Goal: Information Seeking & Learning: Learn about a topic

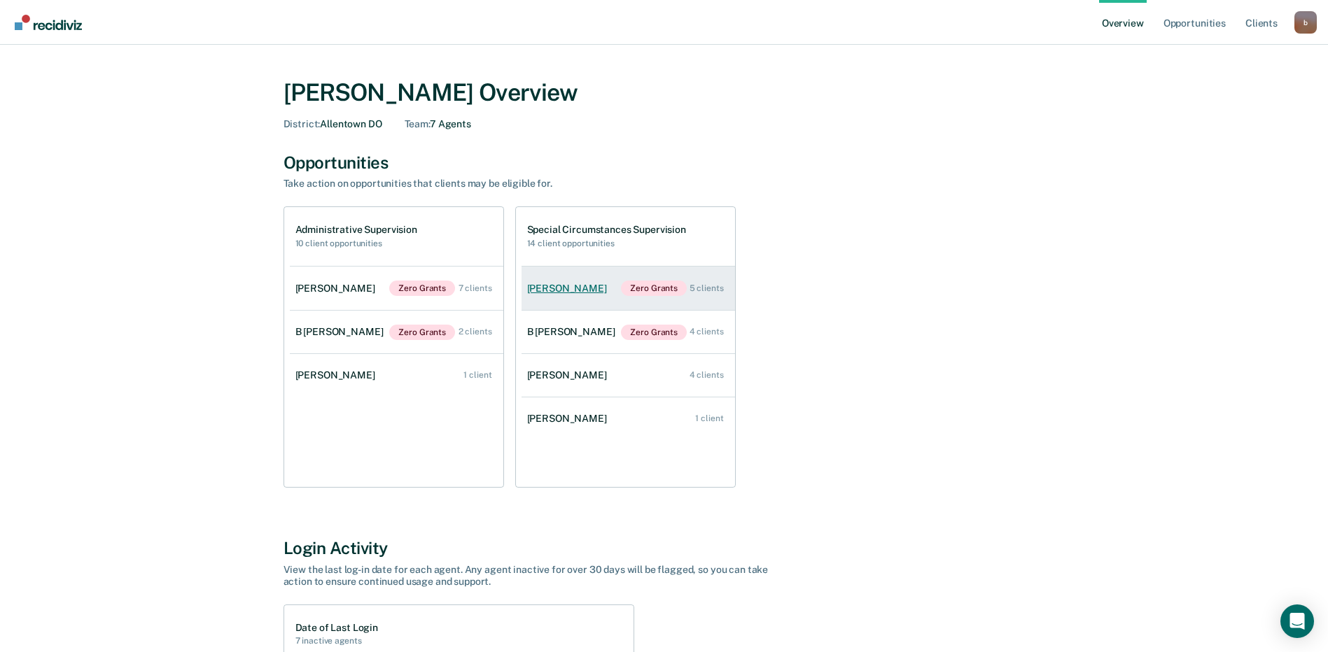
click at [566, 286] on div "[PERSON_NAME]" at bounding box center [569, 289] width 85 height 12
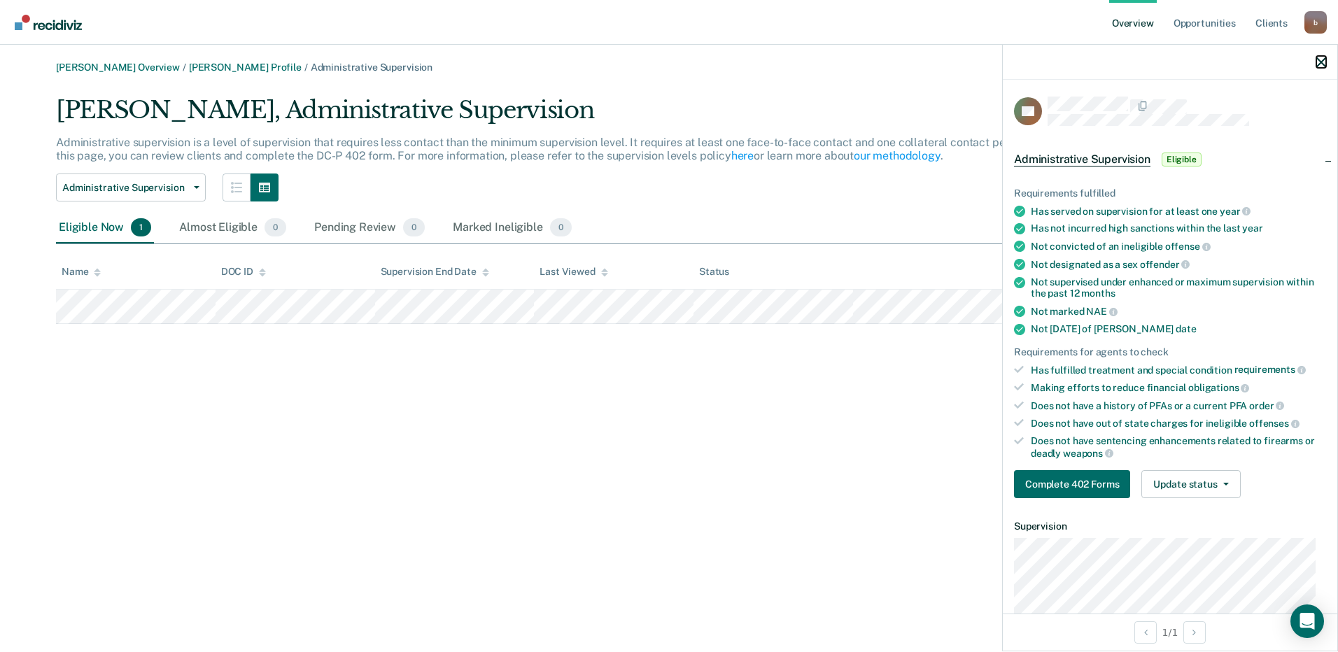
click at [1322, 57] on button "button" at bounding box center [1321, 62] width 10 height 12
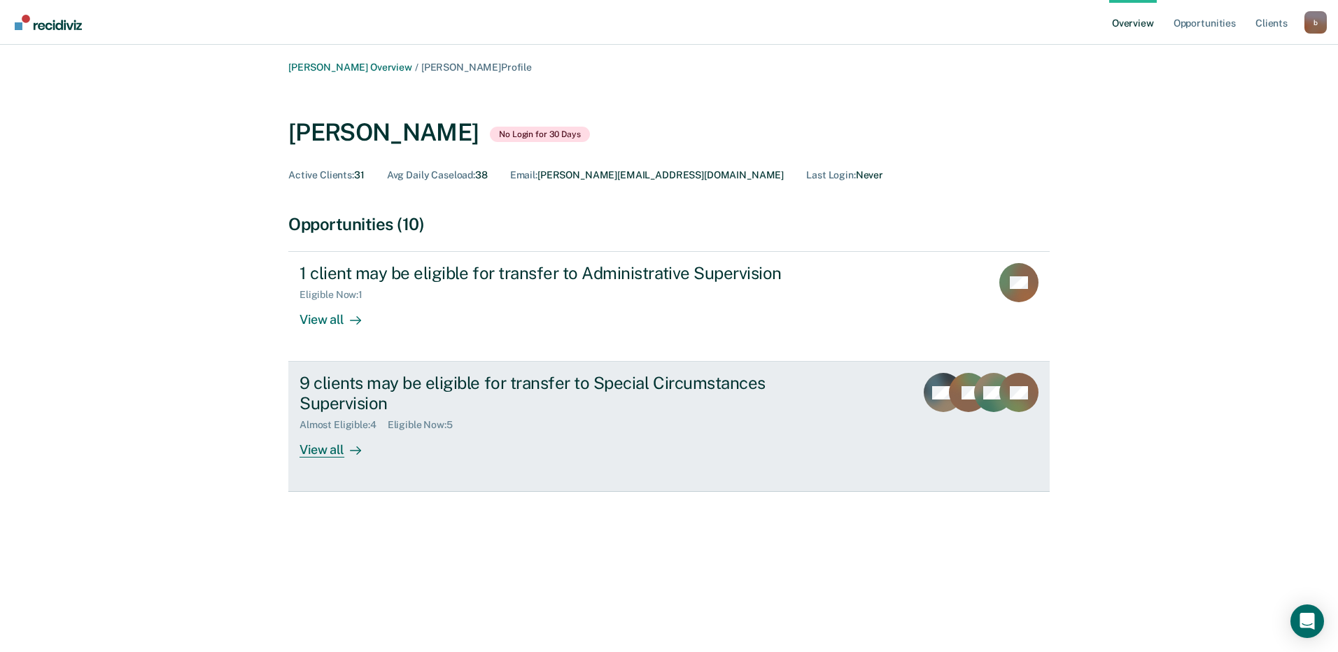
click at [765, 384] on div "9 clients may be eligible for transfer to Special Circumstances Supervision" at bounding box center [545, 393] width 491 height 41
click at [325, 450] on div "View all" at bounding box center [339, 444] width 78 height 27
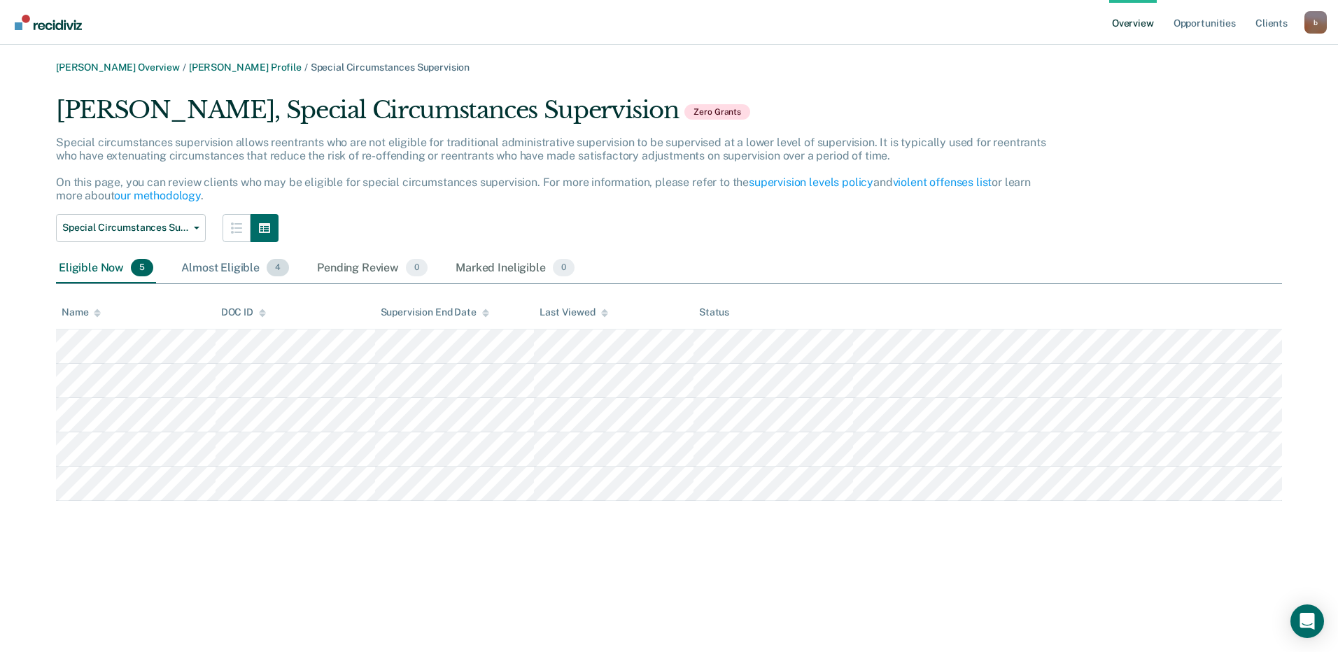
click at [218, 268] on div "Almost Eligible 4" at bounding box center [234, 268] width 113 height 31
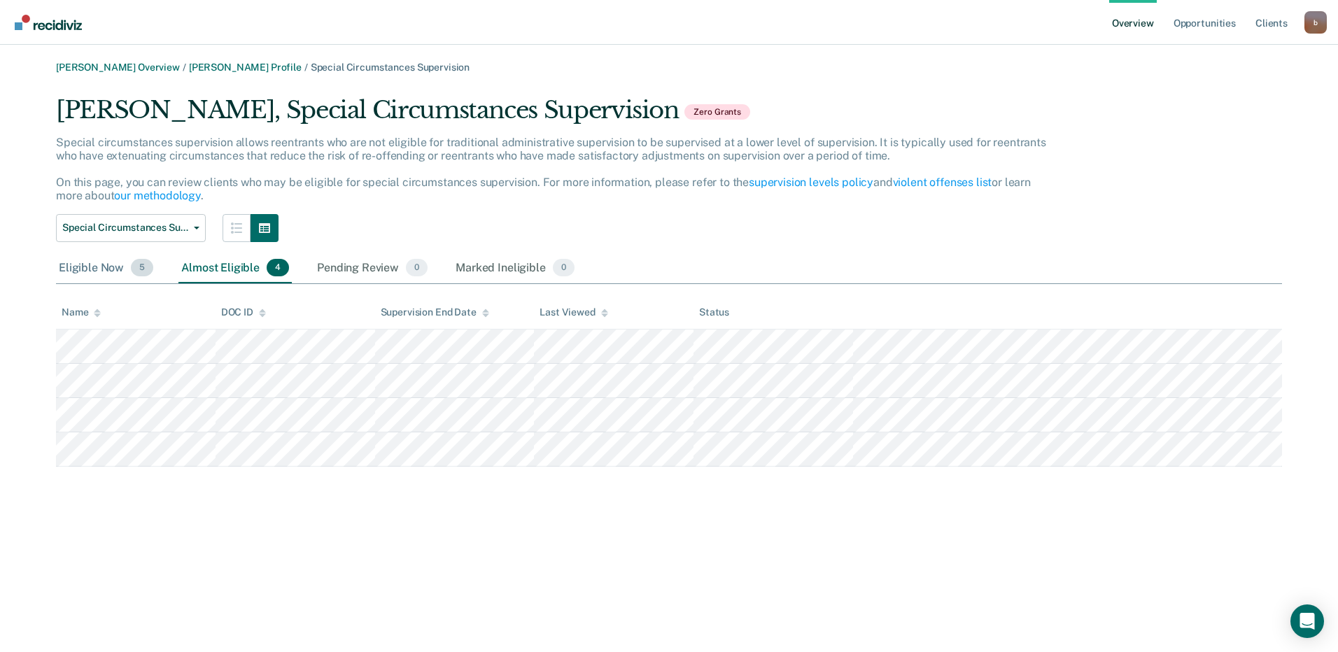
click at [84, 267] on div "Eligible Now 5" at bounding box center [106, 268] width 100 height 31
